Goal: Task Accomplishment & Management: Complete application form

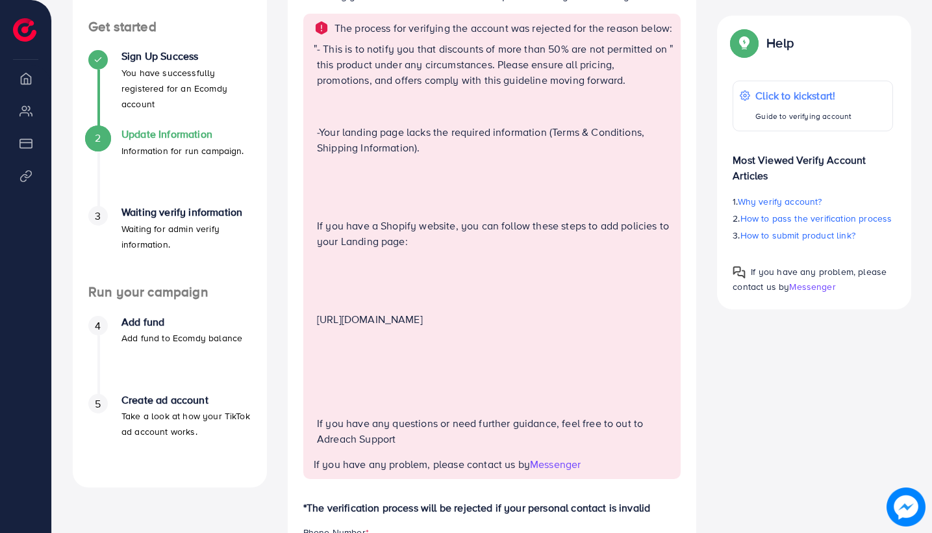
scroll to position [211, 0]
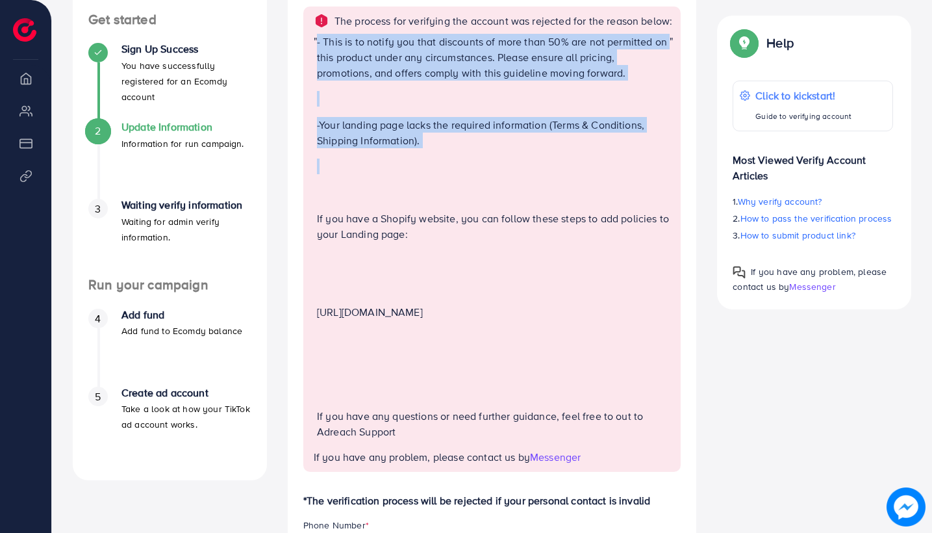
drag, startPoint x: 314, startPoint y: 140, endPoint x: 386, endPoint y: 163, distance: 75.2
click at [386, 165] on div "" - This is to notify you that discounts of more than 50% are not permitted on …" at bounding box center [494, 242] width 360 height 416
click at [386, 163] on div "- This is to notify you that discounts of more than 50% are not permitted on th…" at bounding box center [493, 242] width 353 height 416
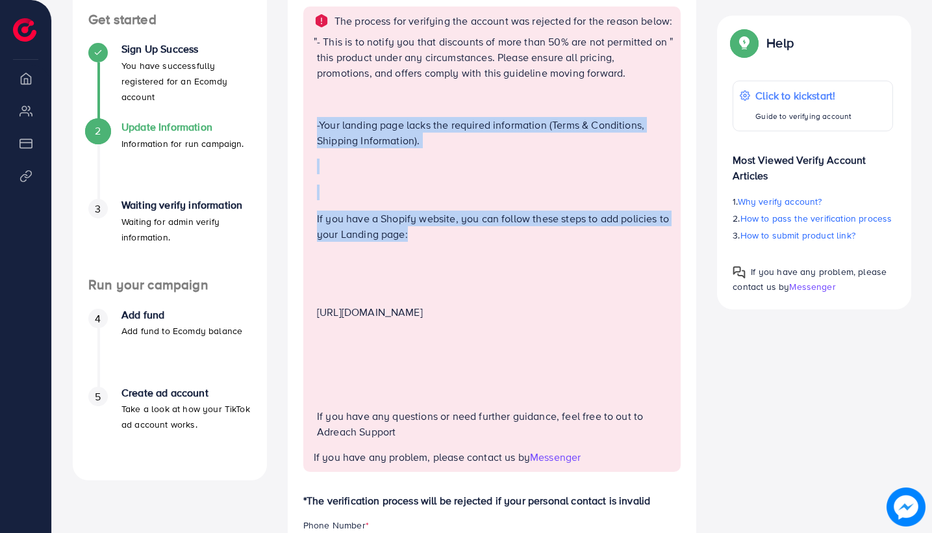
drag, startPoint x: 433, startPoint y: 245, endPoint x: 318, endPoint y: 141, distance: 155.5
click at [318, 141] on div "- This is to notify you that discounts of more than 50% are not permitted on th…" at bounding box center [493, 242] width 353 height 416
click at [402, 174] on p at bounding box center [493, 167] width 353 height 16
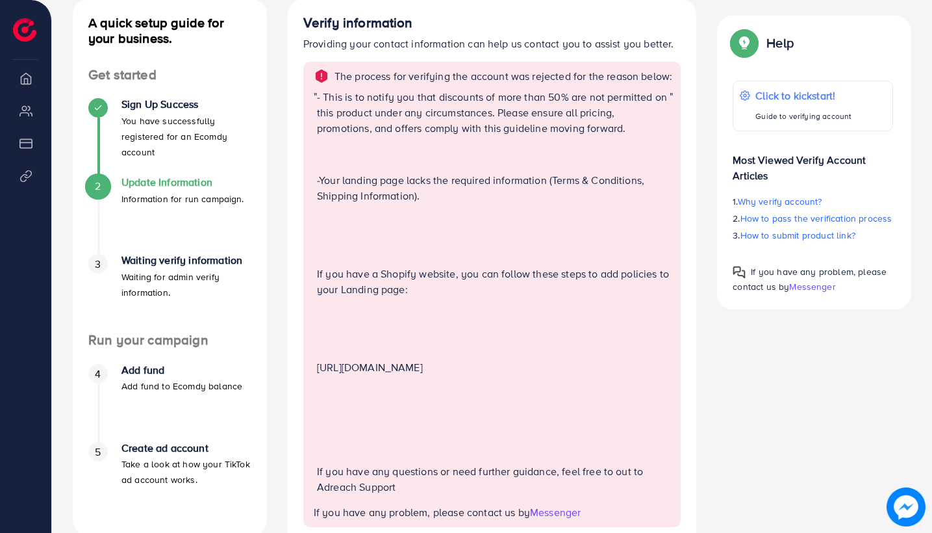
scroll to position [155, 0]
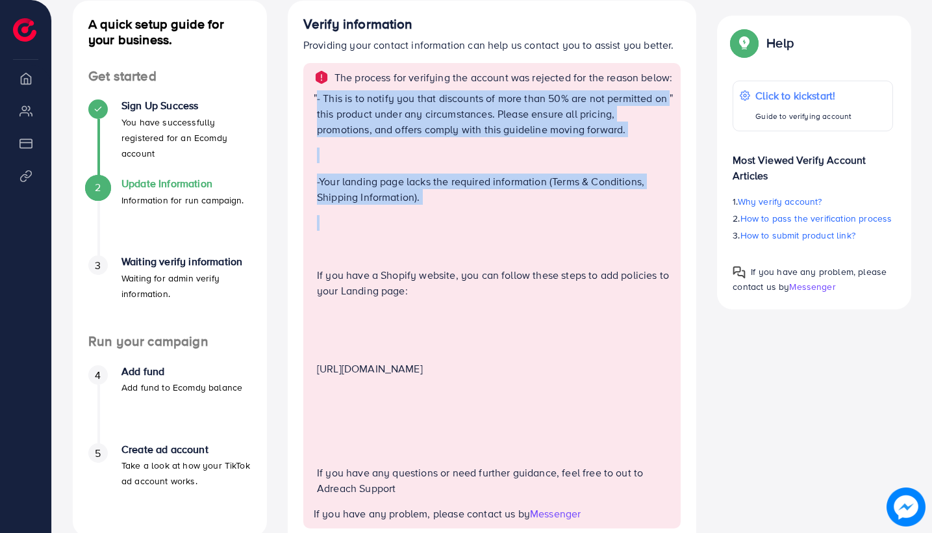
drag, startPoint x: 316, startPoint y: 111, endPoint x: 466, endPoint y: 233, distance: 193.5
click at [466, 235] on div "" - This is to notify you that discounts of more than 50% are not permitted on …" at bounding box center [494, 298] width 360 height 416
click at [466, 231] on p at bounding box center [493, 223] width 353 height 16
drag, startPoint x: 426, startPoint y: 214, endPoint x: 317, endPoint y: 110, distance: 151.2
click at [317, 110] on div "- This is to notify you that discounts of more than 50% are not permitted on th…" at bounding box center [493, 298] width 353 height 416
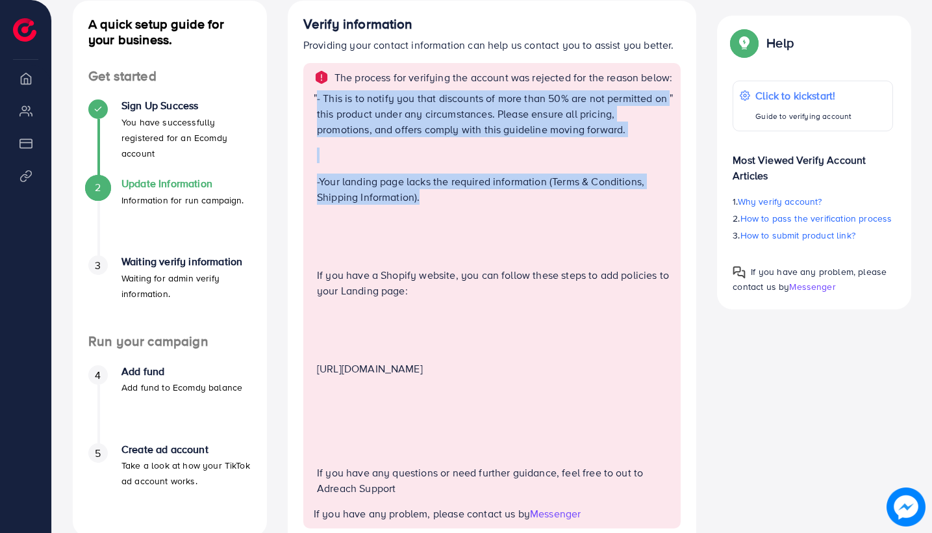
click at [317, 110] on p "- This is to notify you that discounts of more than 50% are not permitted on th…" at bounding box center [493, 113] width 353 height 47
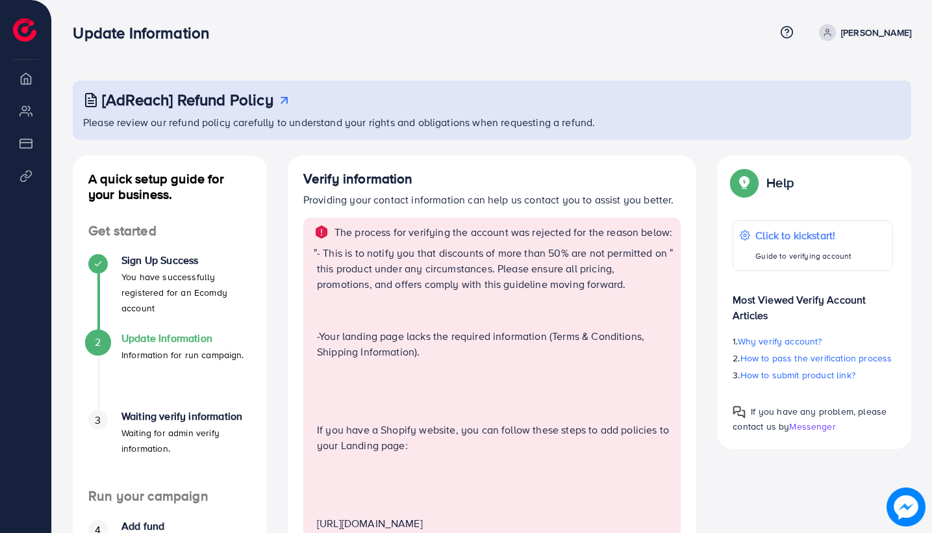
scroll to position [16, 0]
